Goal: Task Accomplishment & Management: Manage account settings

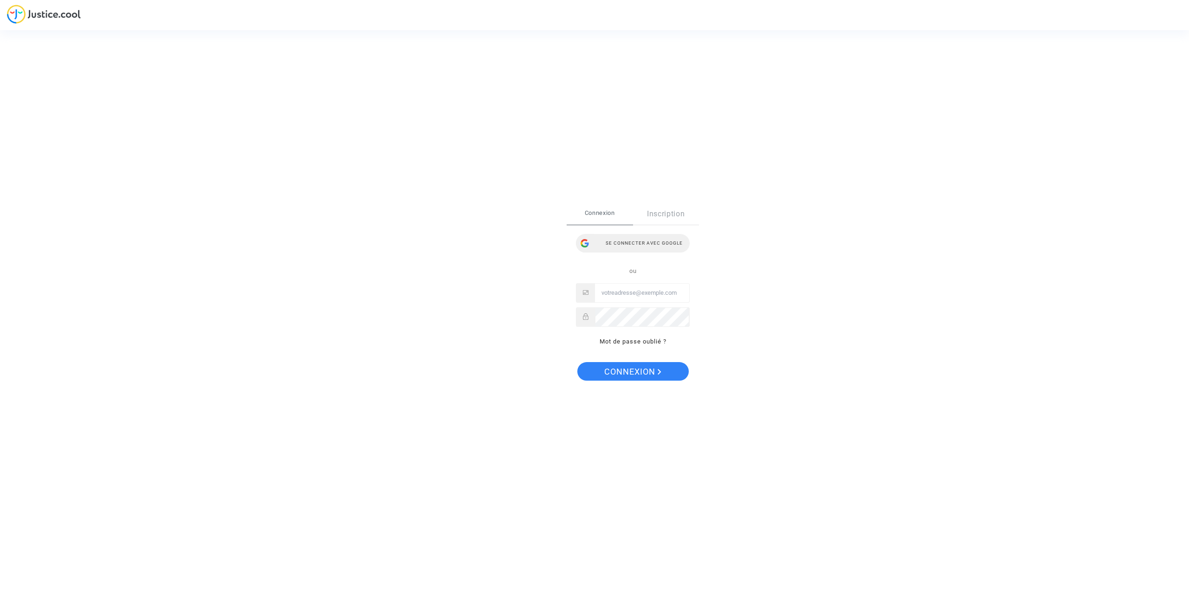
click at [641, 240] on div "Se connecter avec Google" at bounding box center [633, 243] width 114 height 19
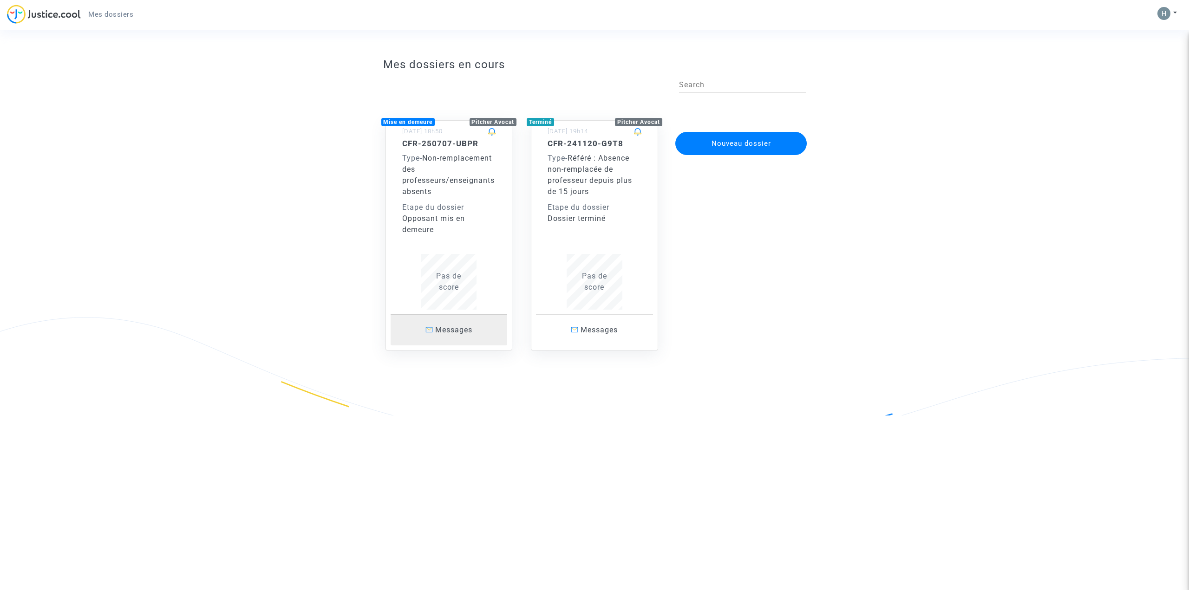
click at [451, 327] on span "Messages" at bounding box center [453, 330] width 37 height 9
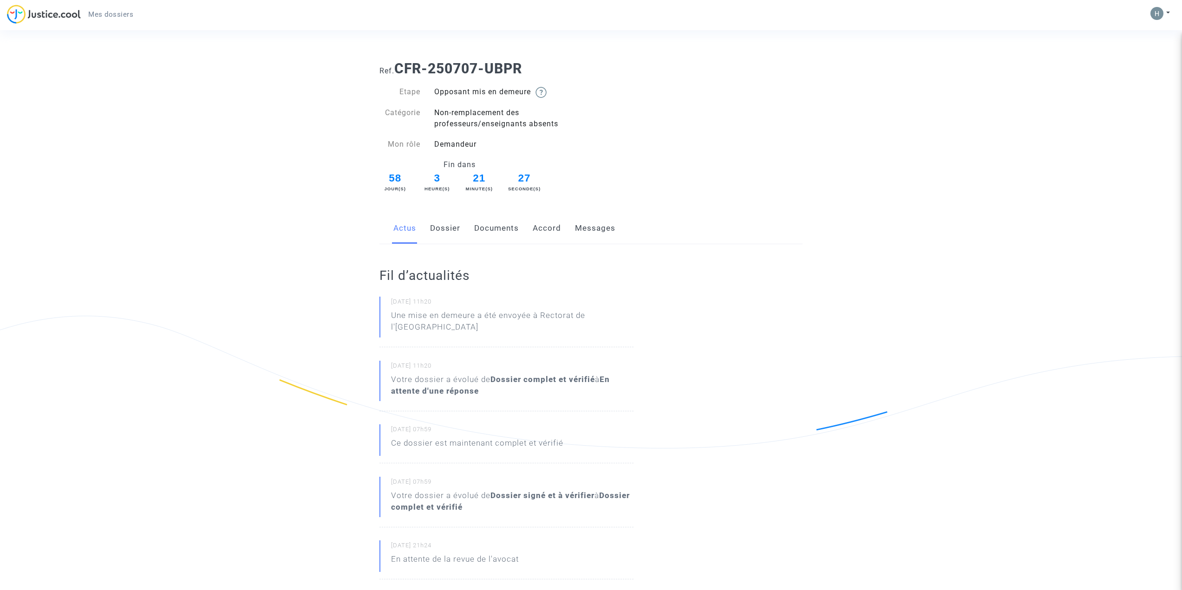
click at [446, 232] on link "Dossier" at bounding box center [445, 228] width 30 height 31
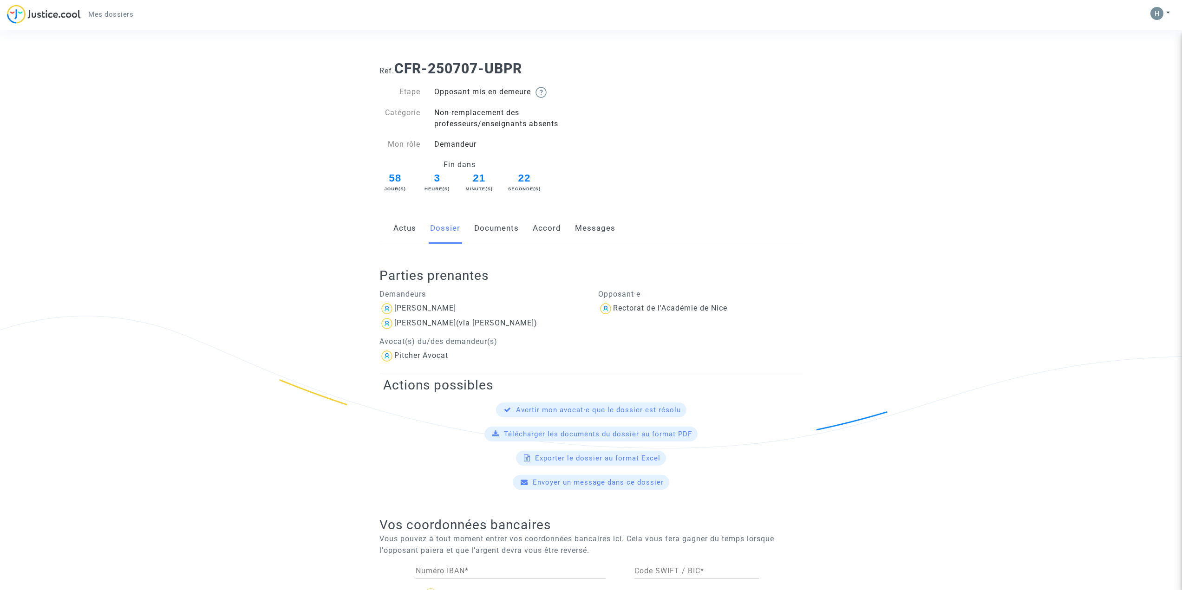
click at [492, 223] on link "Documents" at bounding box center [496, 228] width 45 height 31
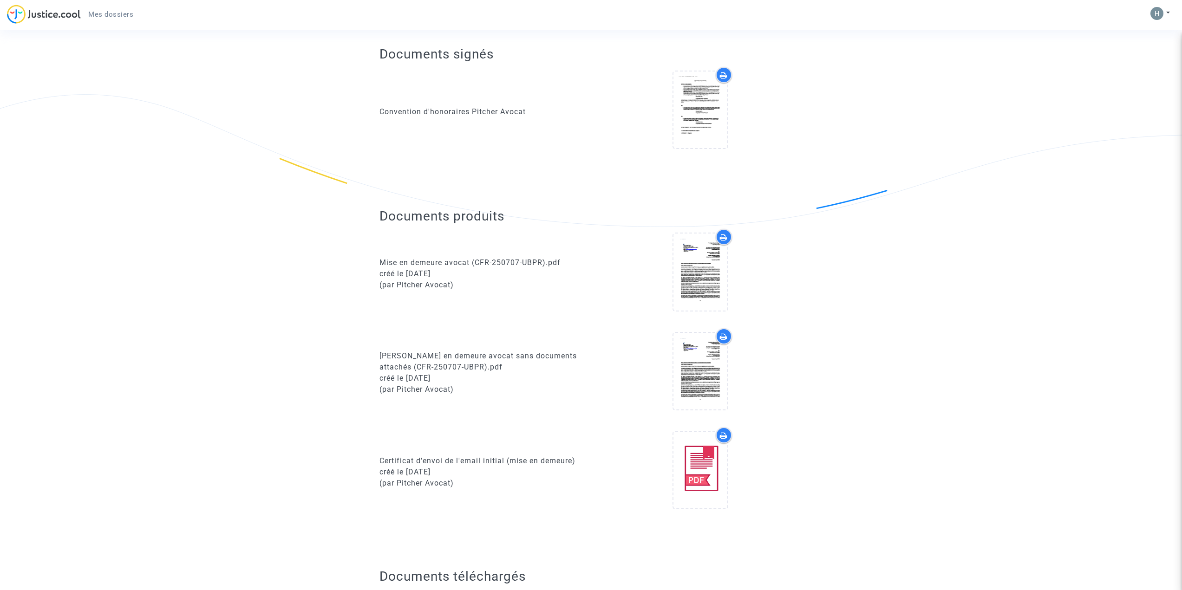
scroll to position [232, 0]
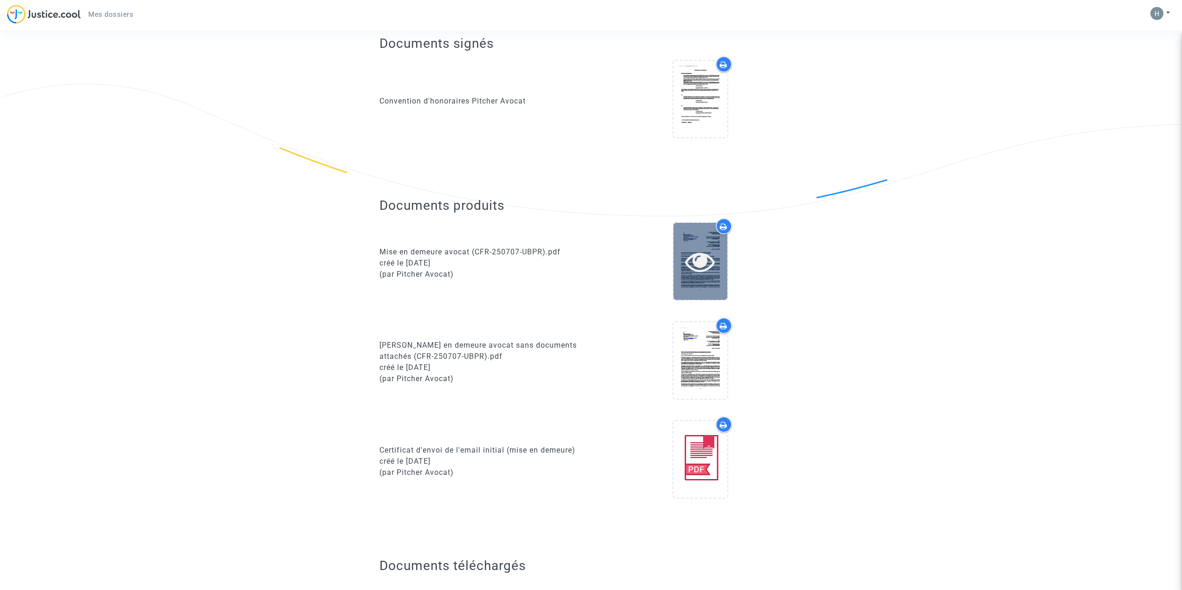
click at [692, 252] on icon at bounding box center [700, 262] width 30 height 30
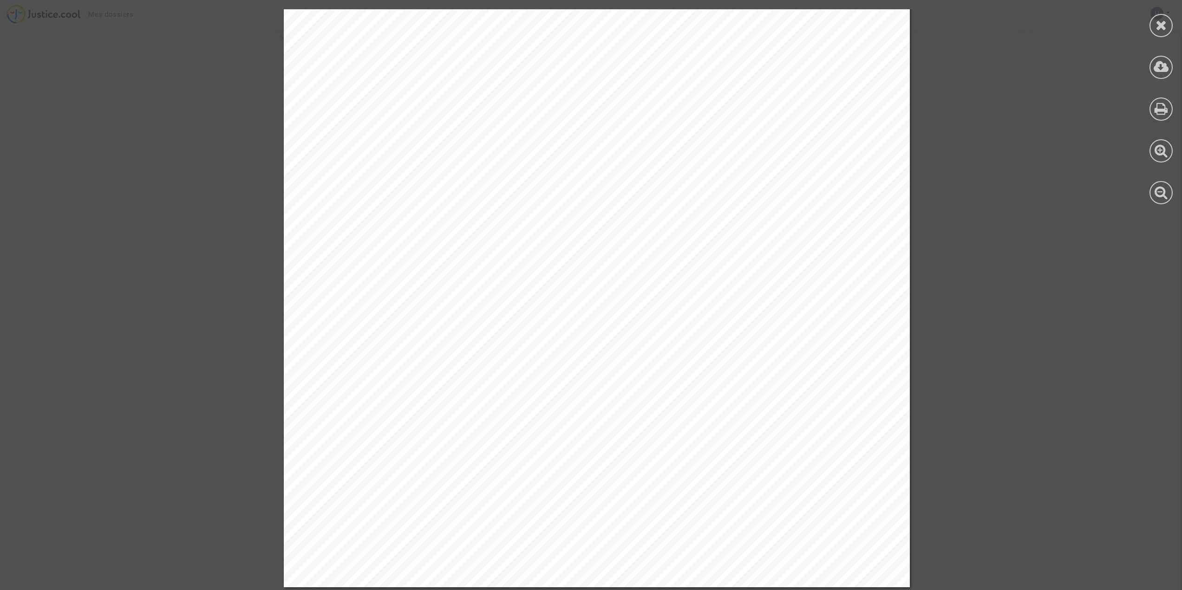
scroll to position [53499, 0]
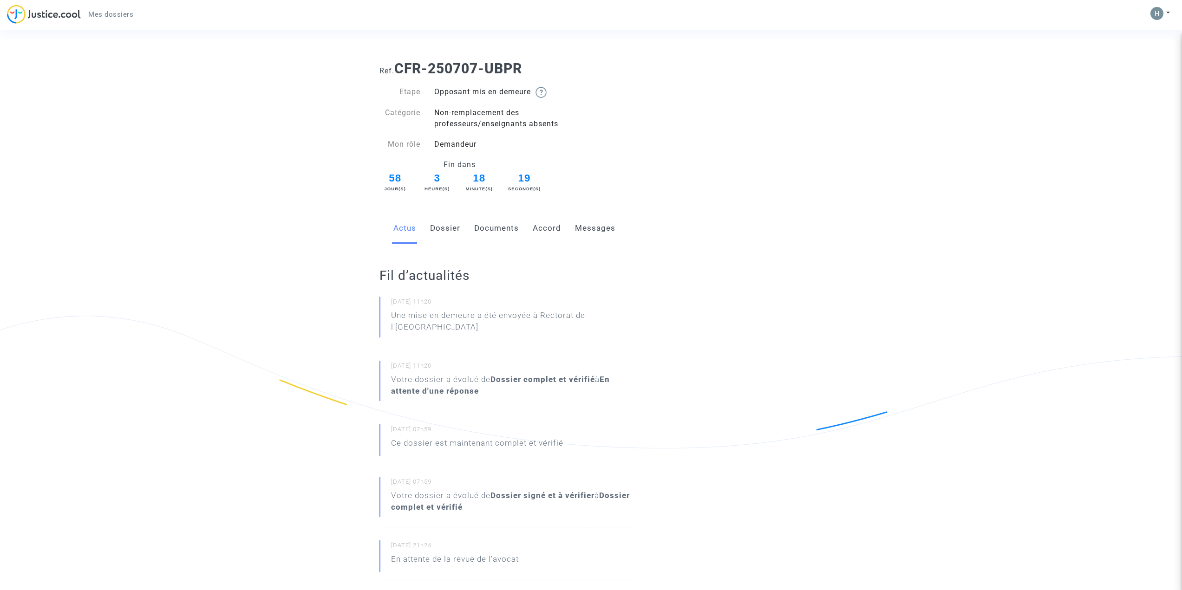
click at [539, 228] on link "Accord" at bounding box center [547, 228] width 28 height 31
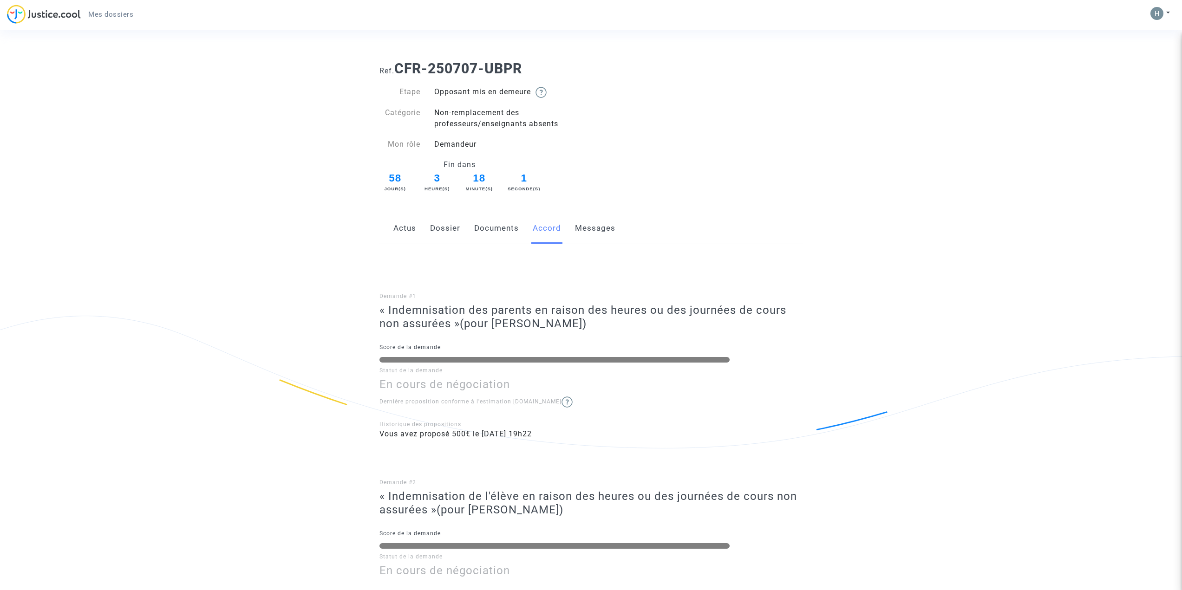
click at [586, 226] on link "Messages" at bounding box center [595, 228] width 40 height 31
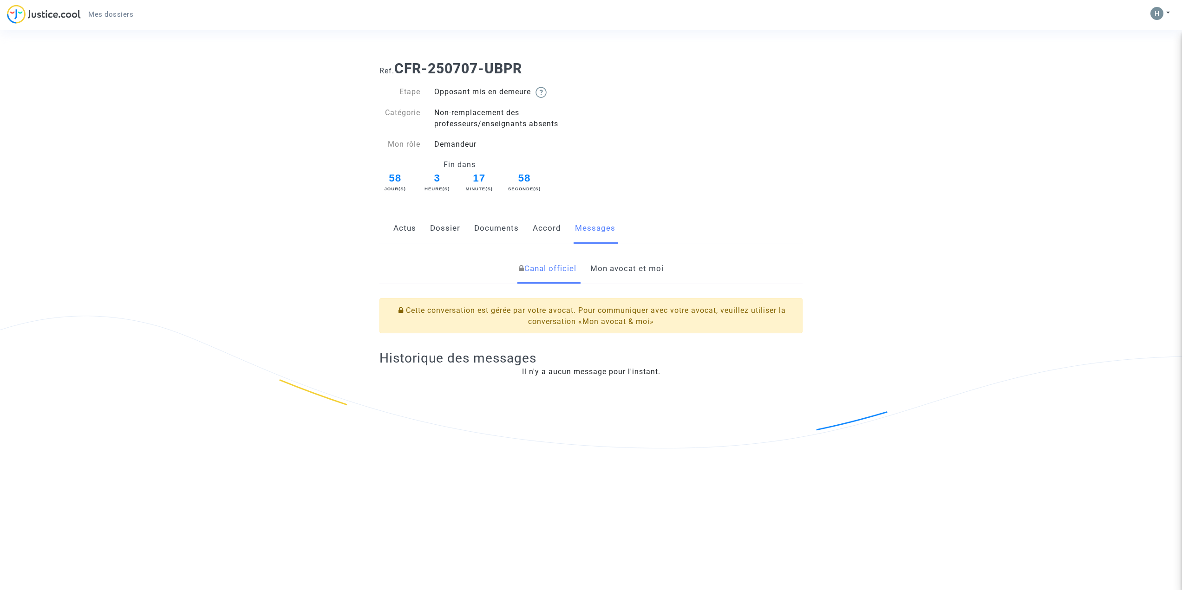
click at [484, 228] on link "Documents" at bounding box center [496, 228] width 45 height 31
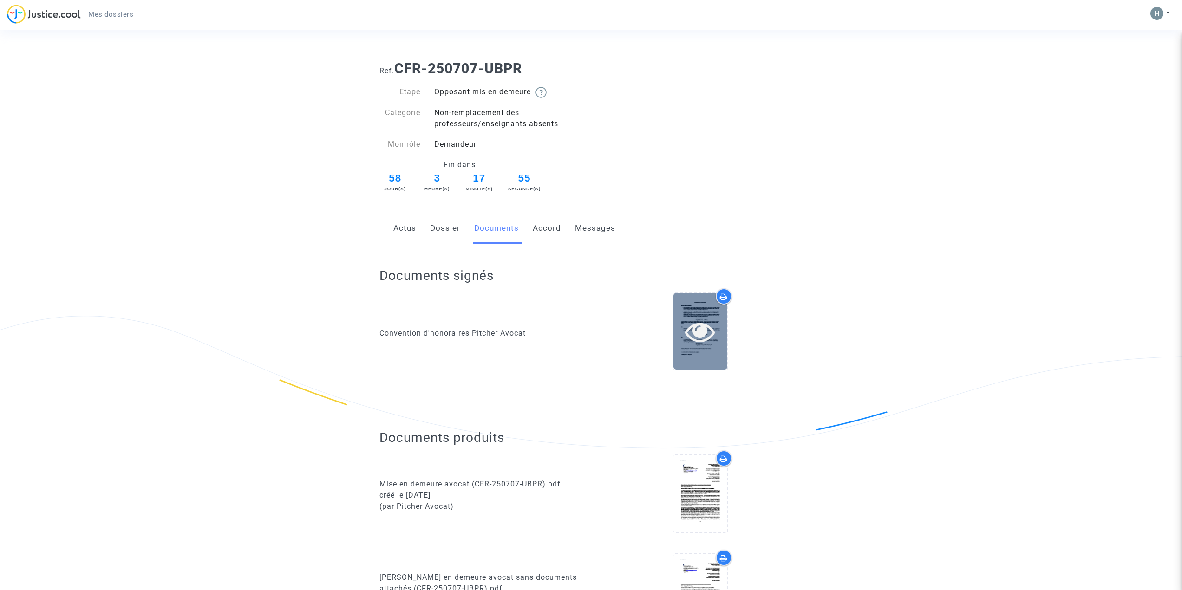
click at [700, 335] on icon at bounding box center [700, 332] width 30 height 30
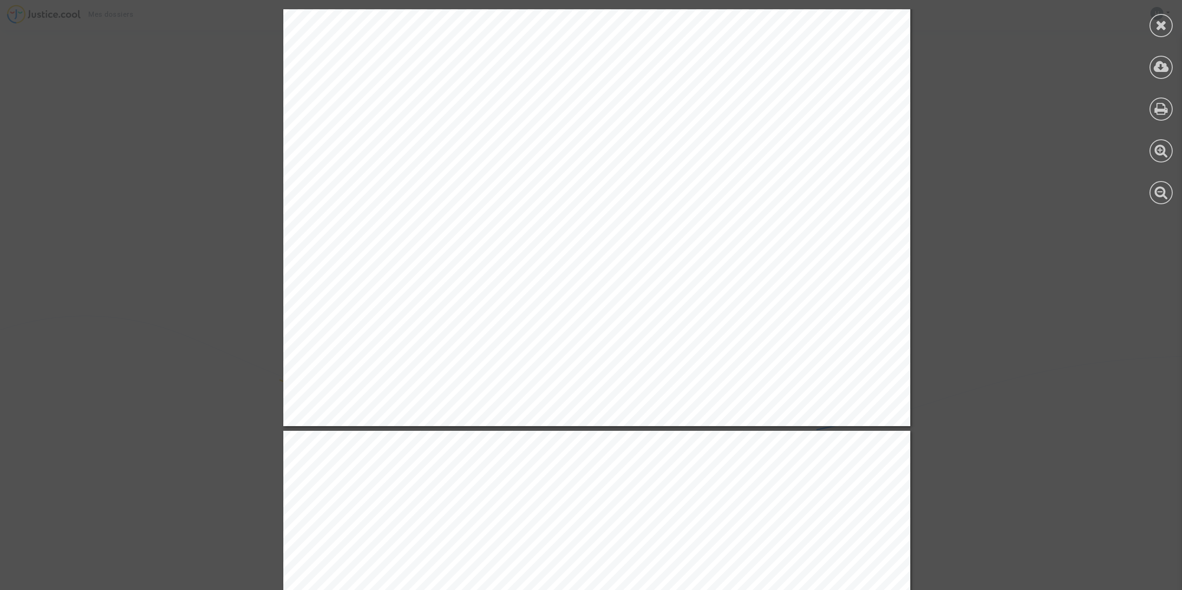
scroll to position [5249, 0]
